Goal: Transaction & Acquisition: Purchase product/service

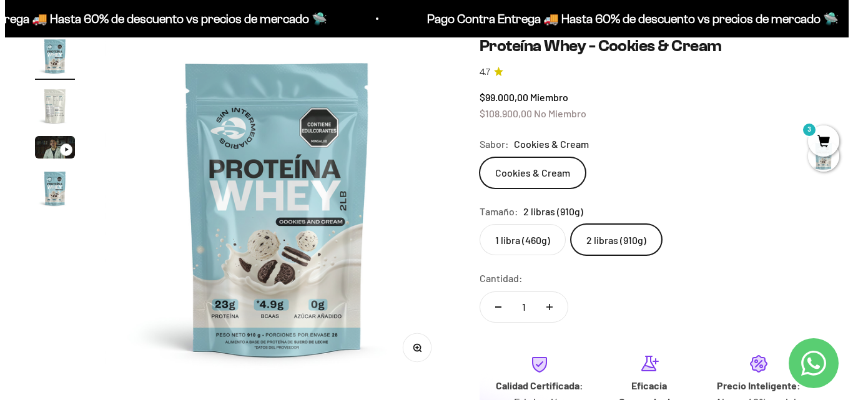
scroll to position [101, 0]
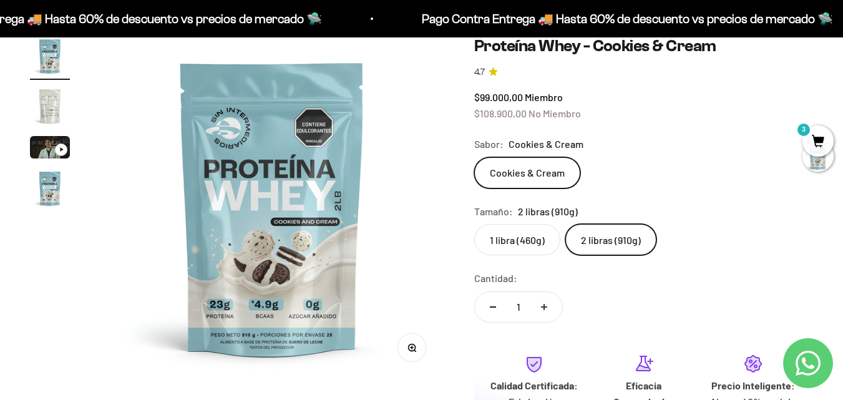
click at [815, 142] on span "3" at bounding box center [818, 140] width 31 height 31
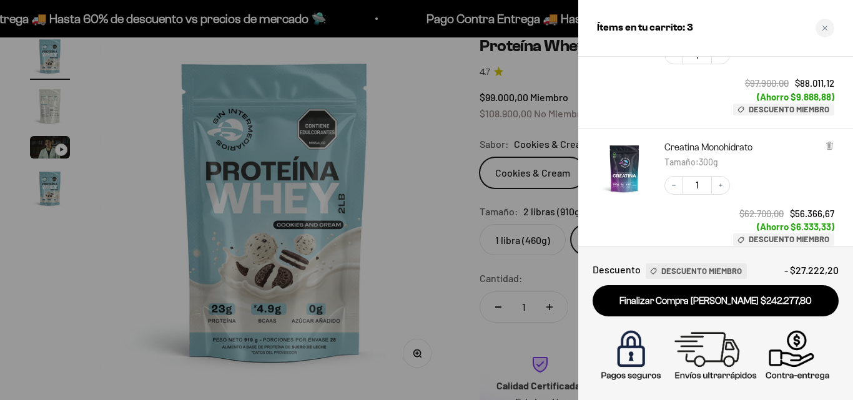
scroll to position [262, 0]
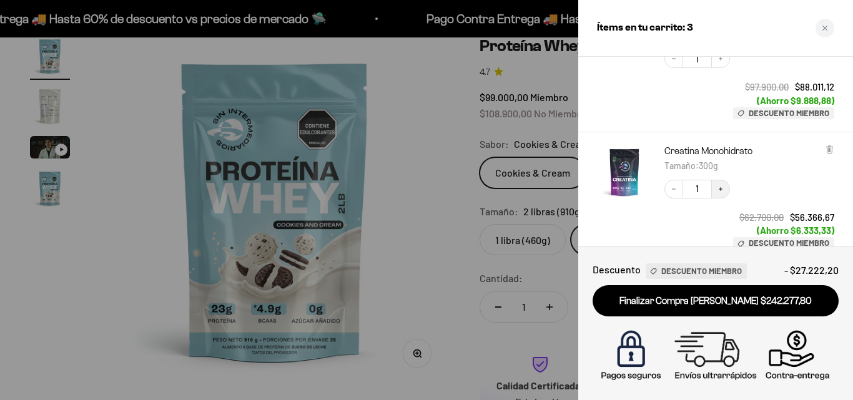
click at [724, 187] on button "Increase quantity" at bounding box center [720, 189] width 19 height 19
click at [720, 184] on button "Increase quantity" at bounding box center [720, 189] width 19 height 19
click at [428, 128] on div at bounding box center [426, 200] width 853 height 400
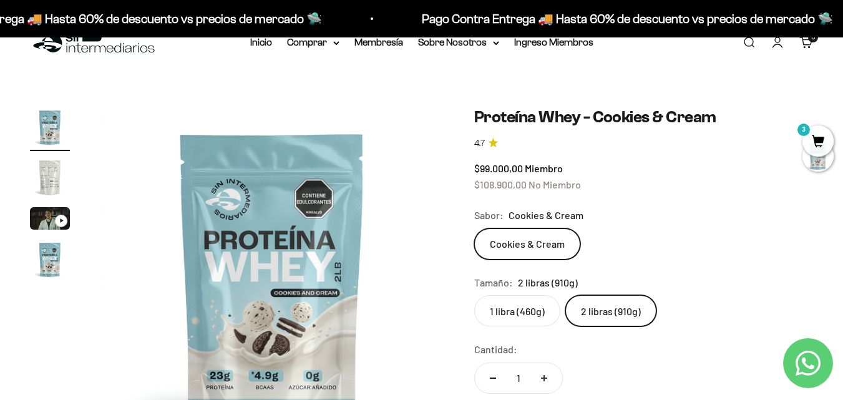
scroll to position [0, 0]
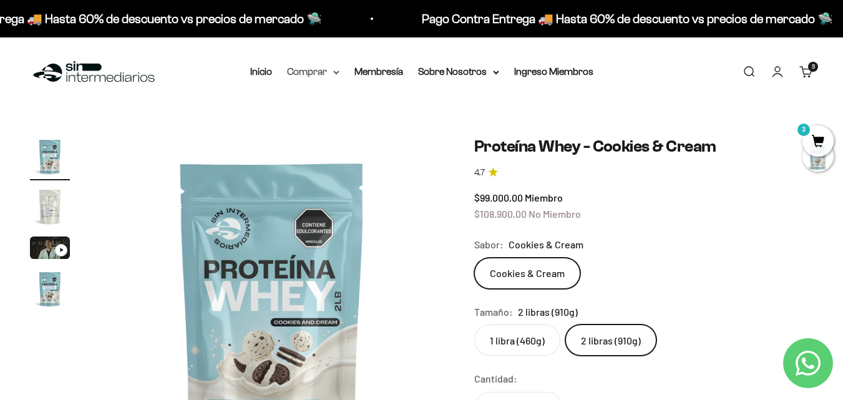
click at [332, 72] on summary "Comprar" at bounding box center [313, 72] width 52 height 16
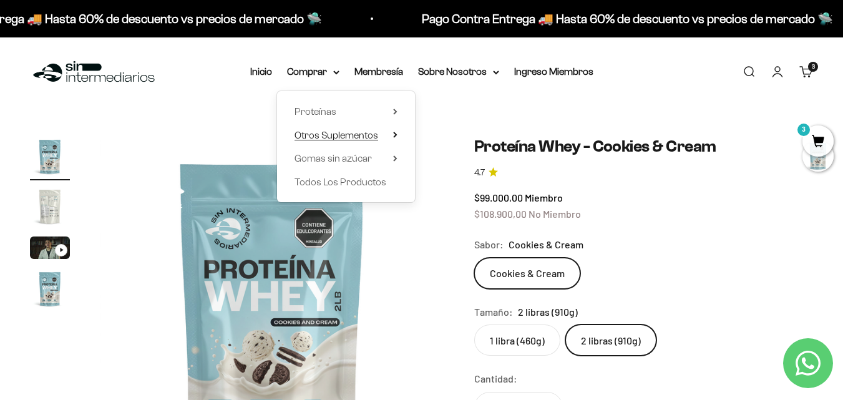
click at [392, 139] on summary "Otros Suplementos" at bounding box center [346, 135] width 103 height 16
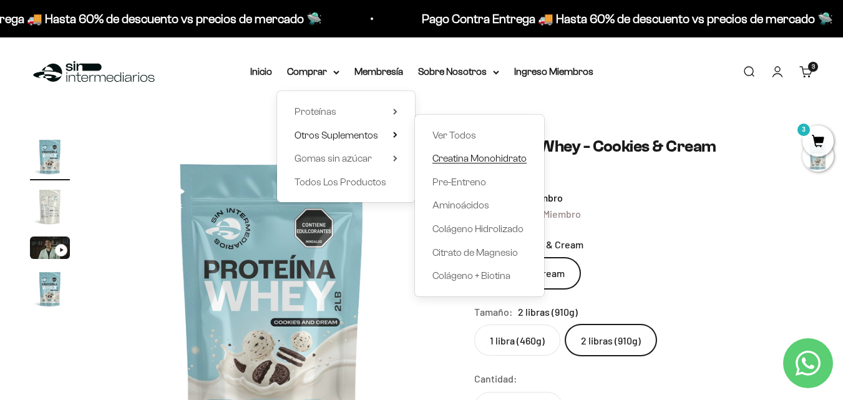
click at [485, 152] on span "Creatina Monohidrato" at bounding box center [480, 158] width 94 height 16
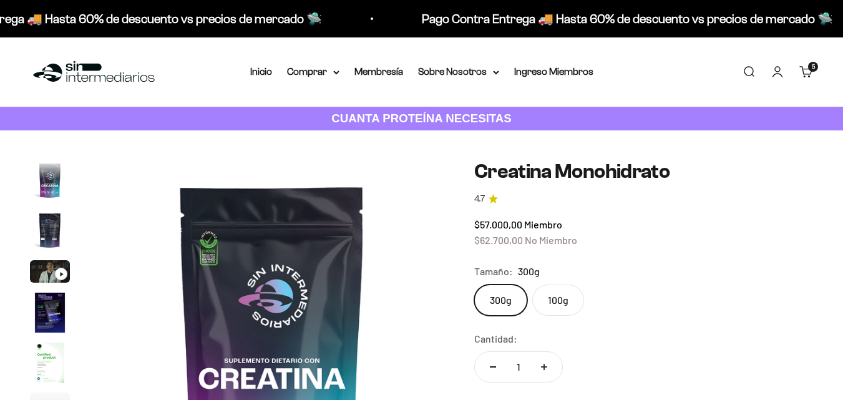
click at [806, 72] on link "Carrito 5 artículos 5" at bounding box center [807, 72] width 14 height 14
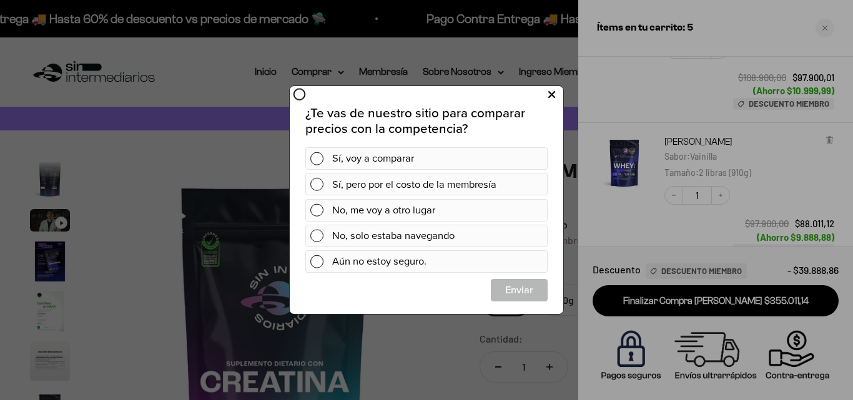
click at [556, 91] on button at bounding box center [551, 95] width 23 height 21
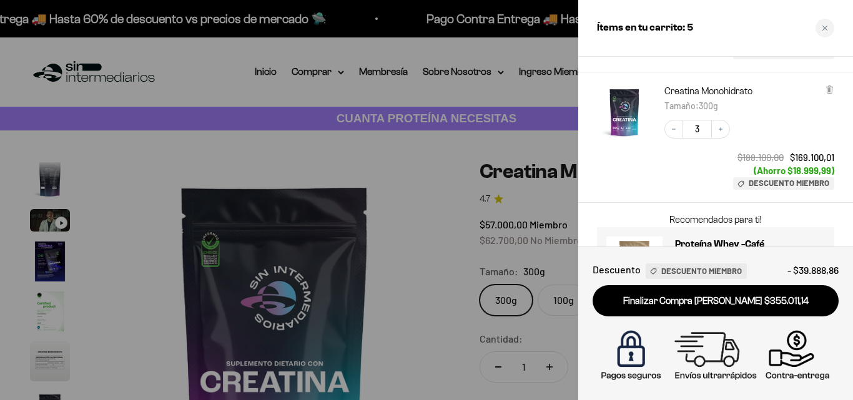
scroll to position [386, 0]
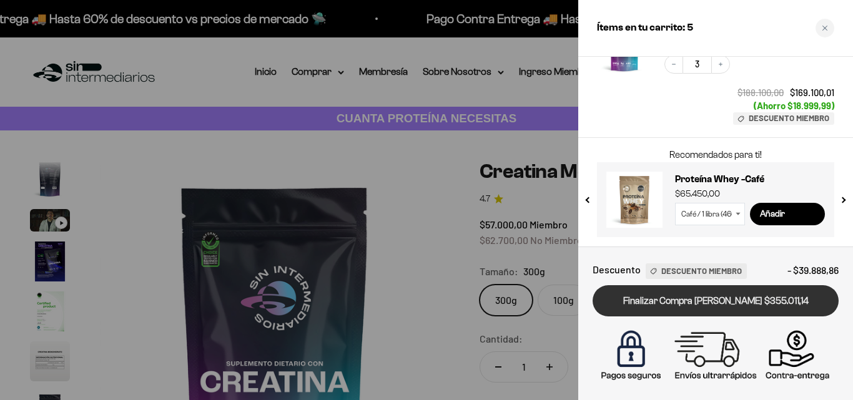
click at [720, 299] on link "Finalizar Compra [PERSON_NAME] $355.011,14" at bounding box center [715, 301] width 246 height 32
